Goal: Task Accomplishment & Management: Manage account settings

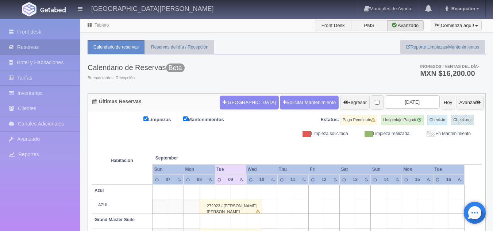
scroll to position [16, 0]
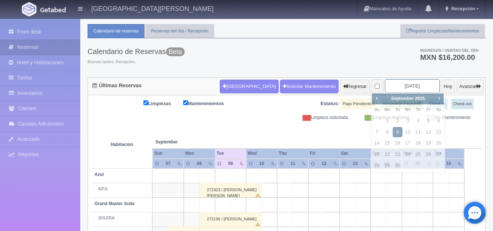
click at [404, 81] on input "[DATE]" at bounding box center [412, 85] width 55 height 13
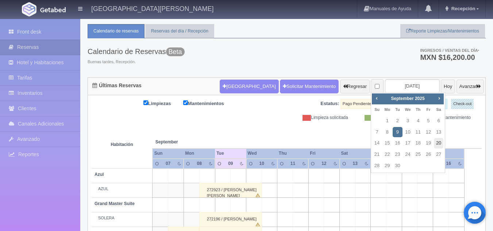
click at [436, 144] on link "20" at bounding box center [438, 143] width 9 height 11
type input "[DATE]"
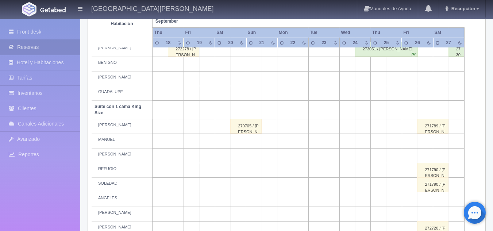
scroll to position [303, 0]
click at [243, 130] on div "270705 / JAIME VELASCO" at bounding box center [245, 126] width 31 height 15
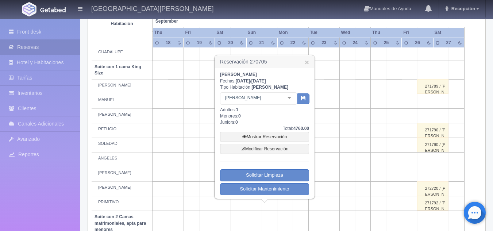
scroll to position [343, 0]
click at [282, 153] on link "Modificar Reservación" at bounding box center [264, 148] width 89 height 10
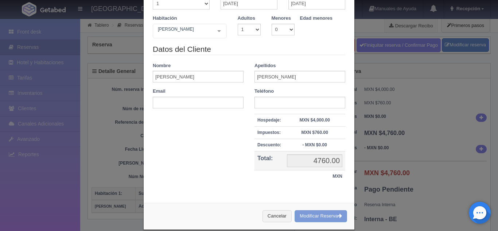
scroll to position [58, 0]
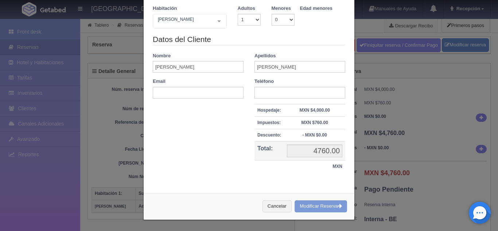
click at [318, 204] on div "Cancelar Modificar Reserva" at bounding box center [249, 206] width 211 height 27
click at [313, 208] on div "Cancelar Modificar Reserva" at bounding box center [249, 206] width 211 height 27
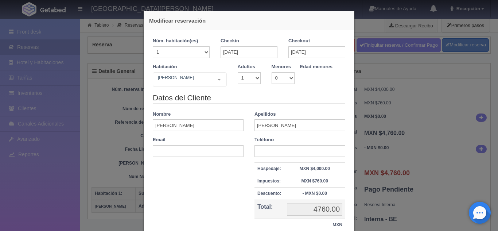
click at [373, 84] on div "Modificar reservación Núm. habitación(es) 1 2 3 4 5 6 7 8 9 10 11 12 13 14 15 1…" at bounding box center [249, 115] width 498 height 231
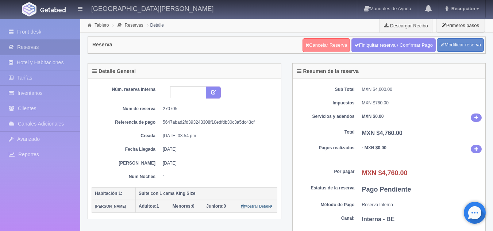
click at [327, 45] on link "Cancelar Reserva" at bounding box center [325, 45] width 47 height 14
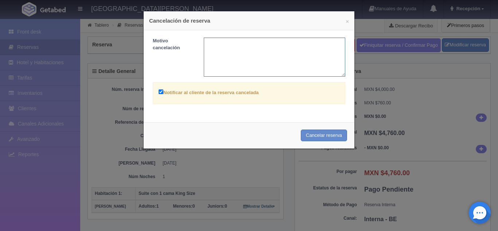
click at [273, 46] on textarea at bounding box center [275, 57] width 142 height 39
type textarea "CANCELACION POR PARTE DEL HUESPED"
click at [317, 132] on button "Cancelar reserva" at bounding box center [324, 136] width 46 height 12
click at [346, 23] on button "×" at bounding box center [347, 21] width 3 height 5
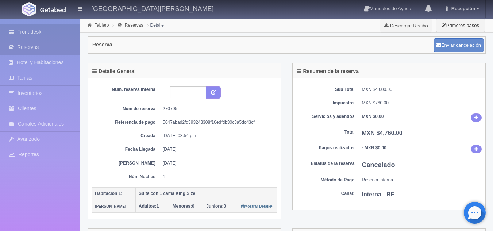
click at [33, 32] on link "Front desk" at bounding box center [40, 31] width 80 height 15
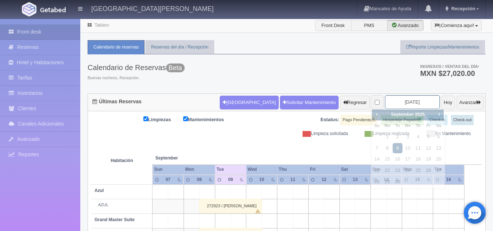
click at [391, 99] on input "[DATE]" at bounding box center [412, 101] width 55 height 13
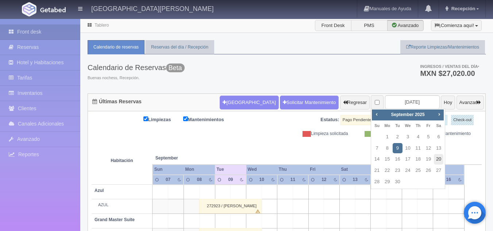
click at [438, 158] on link "20" at bounding box center [438, 159] width 9 height 11
type input "[DATE]"
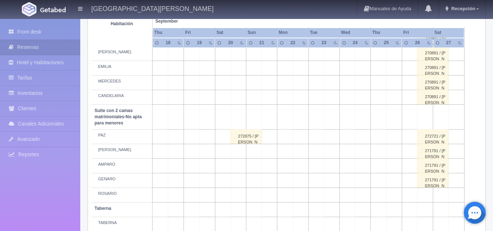
scroll to position [563, 0]
